Goal: Transaction & Acquisition: Purchase product/service

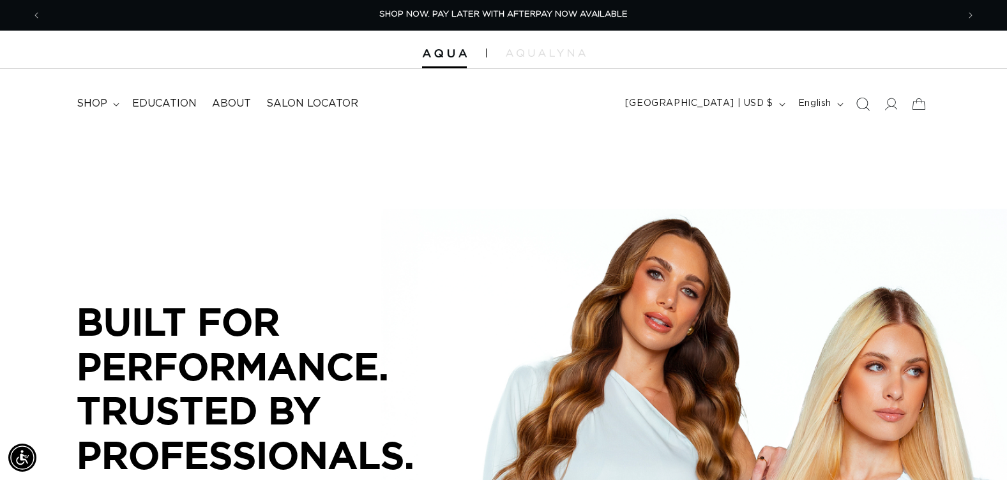
click at [862, 105] on icon "Search" at bounding box center [862, 103] width 13 height 13
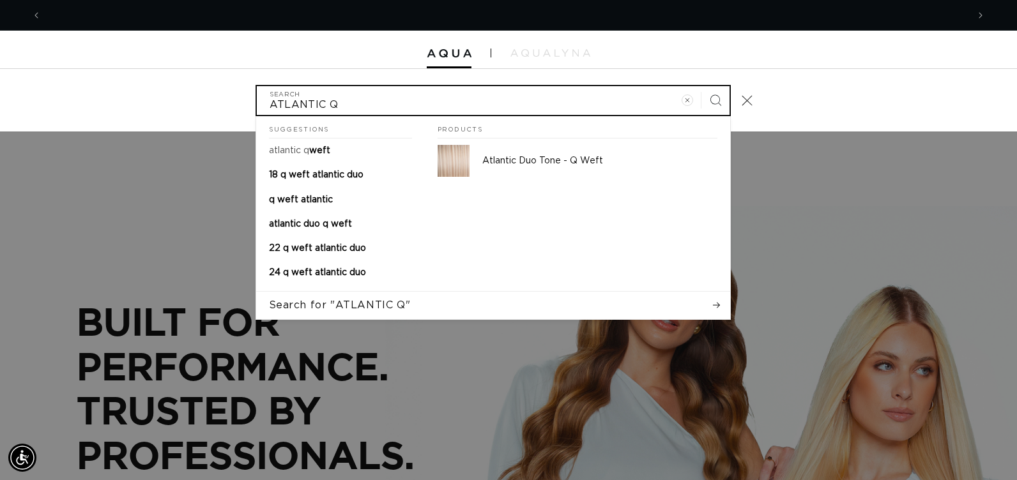
scroll to position [0, 926]
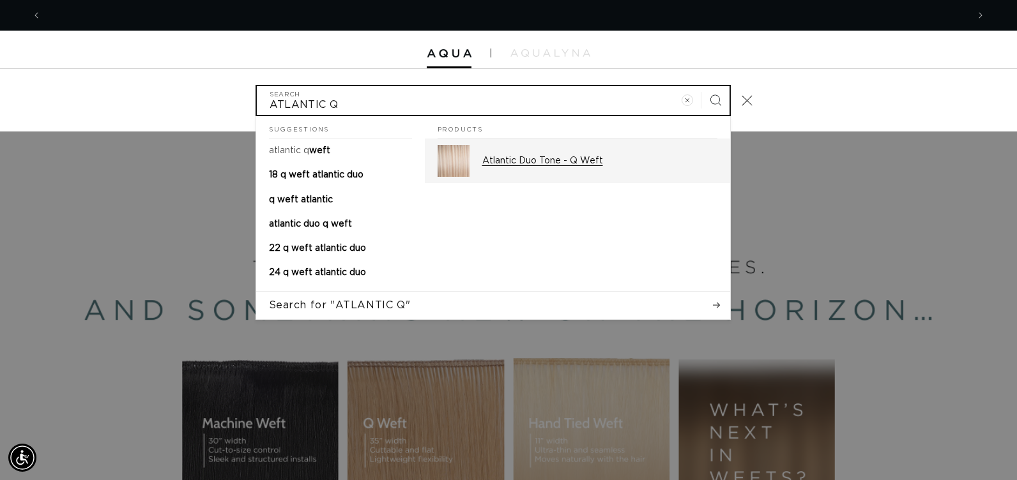
type input "ATLANTIC Q"
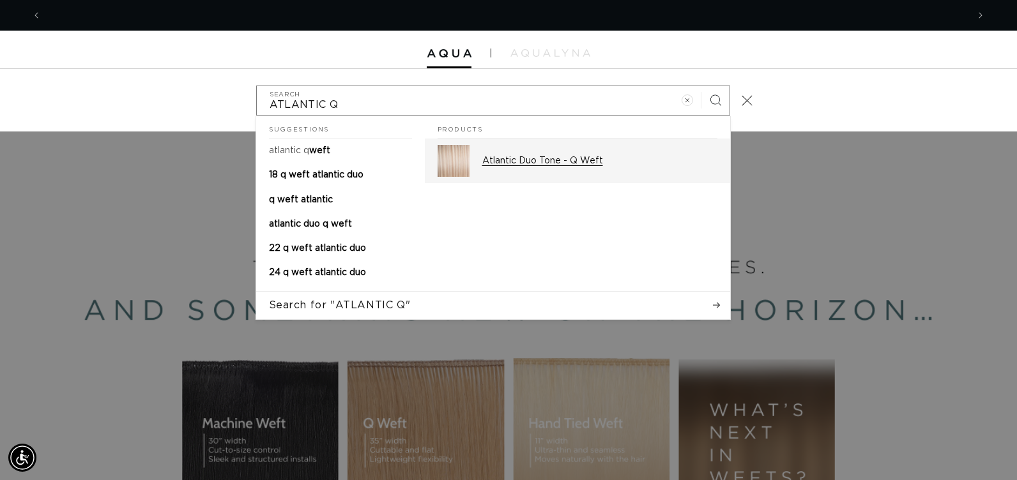
click at [598, 162] on p "Atlantic Duo Tone - Q Weft" at bounding box center [599, 160] width 235 height 11
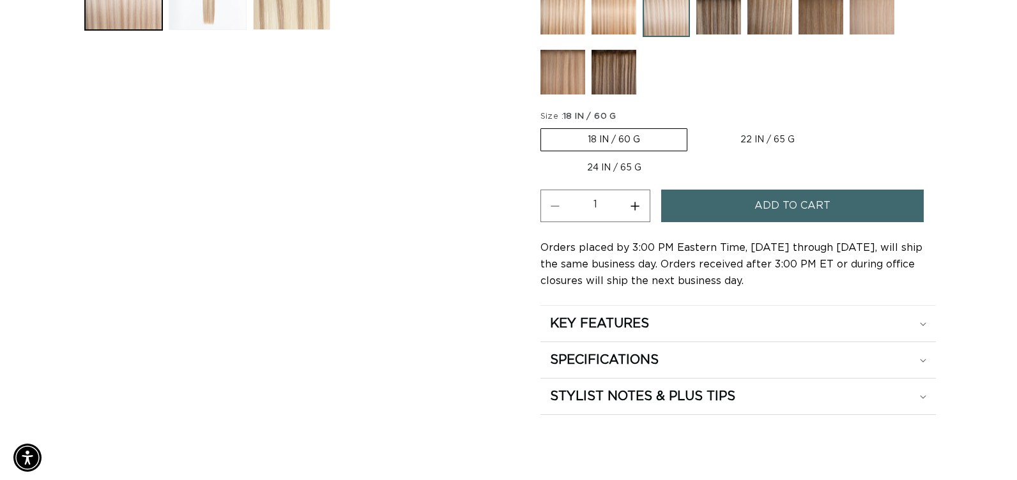
scroll to position [0, 1833]
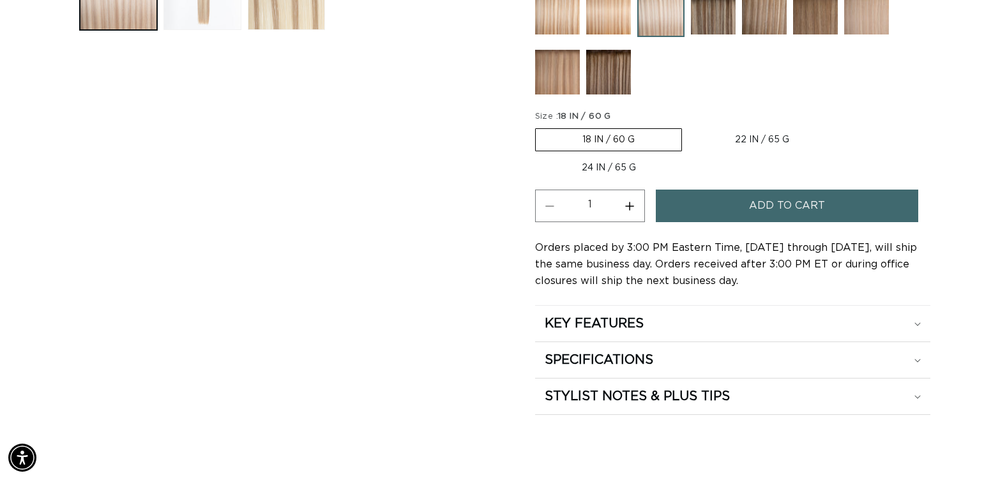
click at [767, 206] on span "Add to cart" at bounding box center [787, 206] width 76 height 33
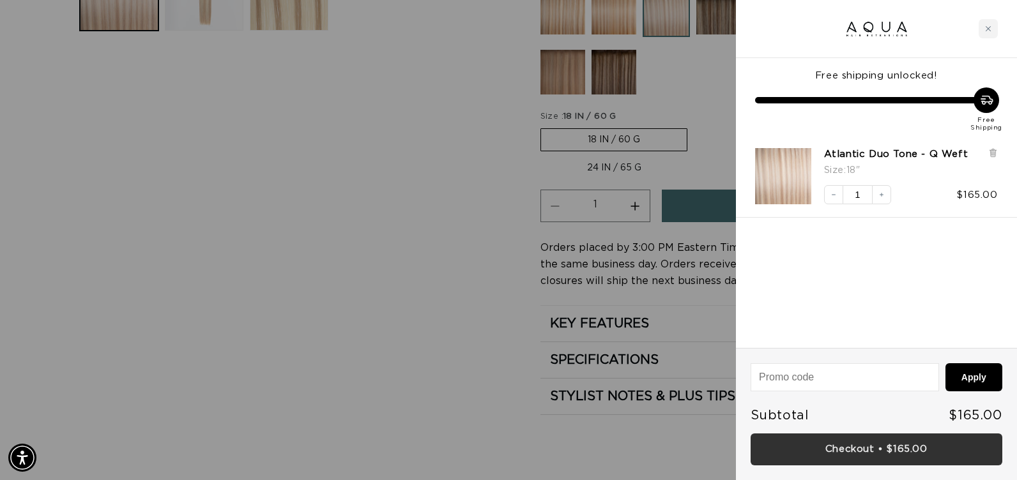
scroll to position [0, 0]
click at [861, 459] on link "Checkout • $165.00" at bounding box center [877, 450] width 252 height 33
